Goal: Task Accomplishment & Management: Manage account settings

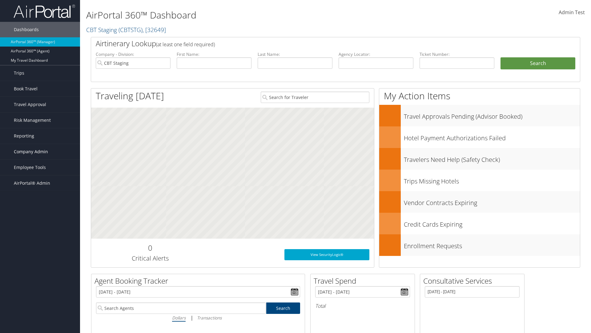
click at [40, 152] on span "Company Admin" at bounding box center [31, 151] width 34 height 15
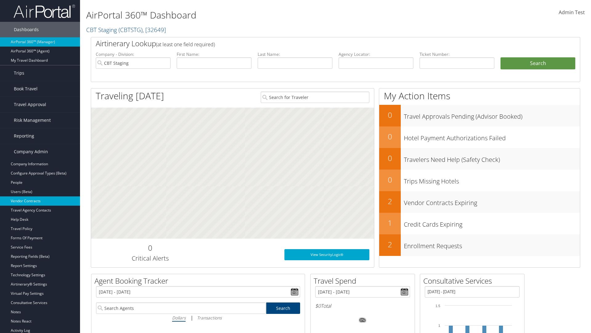
click at [40, 201] on link "Vendor Contracts" at bounding box center [40, 200] width 80 height 9
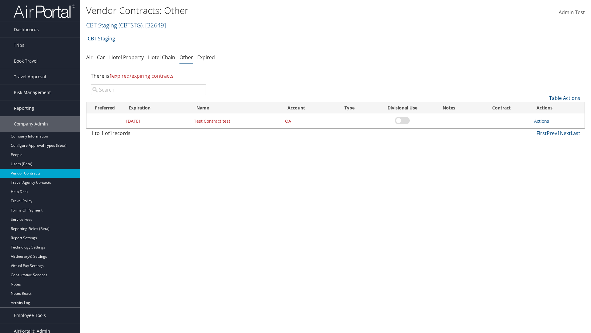
click at [148, 90] on input "search" at bounding box center [149, 89] width 116 height 11
type input "Test Contract test"
click at [542, 121] on link "Actions" at bounding box center [541, 121] width 15 height 6
click at [551, 151] on link "Edit" at bounding box center [551, 151] width 33 height 10
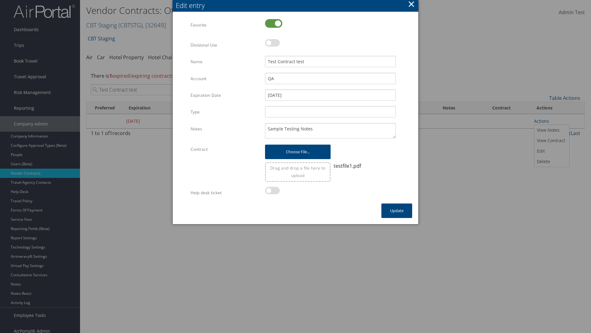
click at [274, 23] on label at bounding box center [273, 23] width 17 height 9
click at [272, 23] on input "checkbox" at bounding box center [270, 24] width 4 height 4
click at [274, 23] on label at bounding box center [273, 23] width 17 height 9
click at [272, 23] on input "checkbox" at bounding box center [270, 24] width 4 height 4
checkbox input "true"
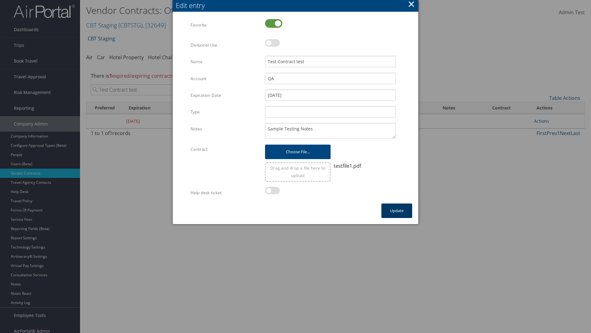
click at [397, 210] on button "Update" at bounding box center [397, 210] width 31 height 14
